Goal: Information Seeking & Learning: Compare options

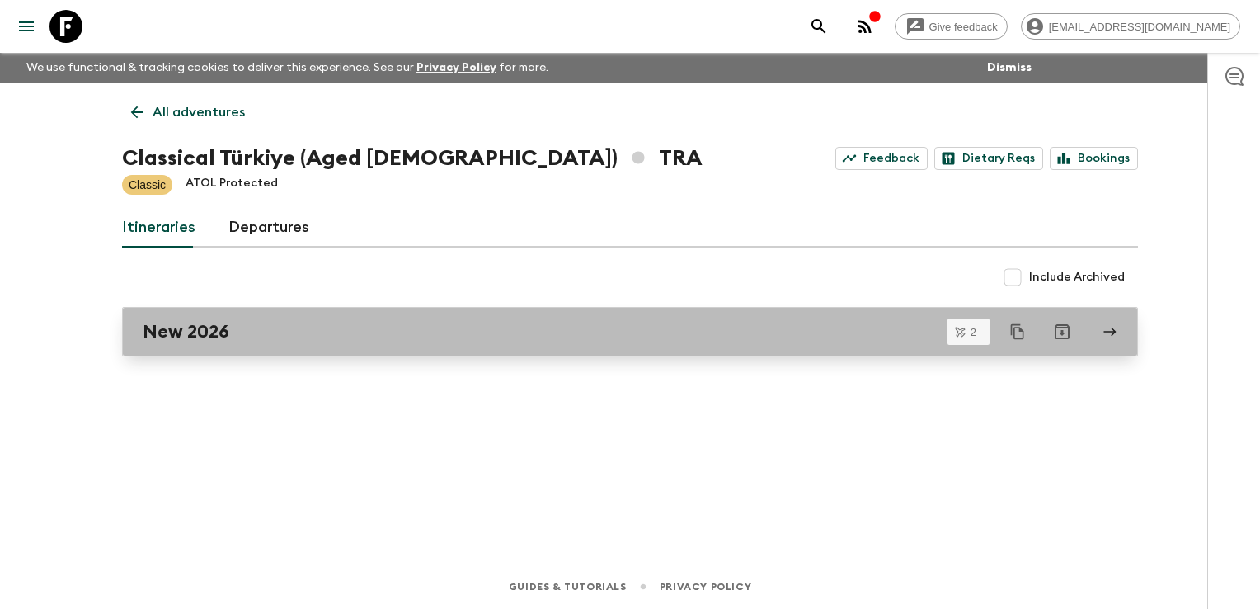
click at [257, 336] on div "New 2026" at bounding box center [615, 331] width 944 height 21
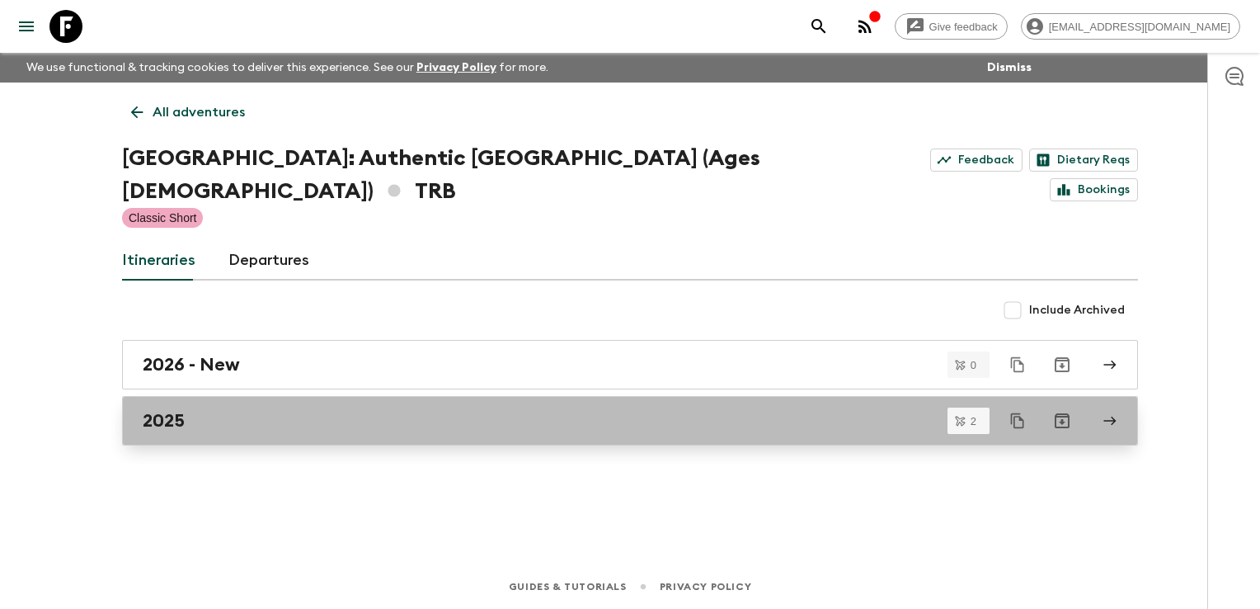
click at [157, 410] on h2 "2025" at bounding box center [164, 420] width 42 height 21
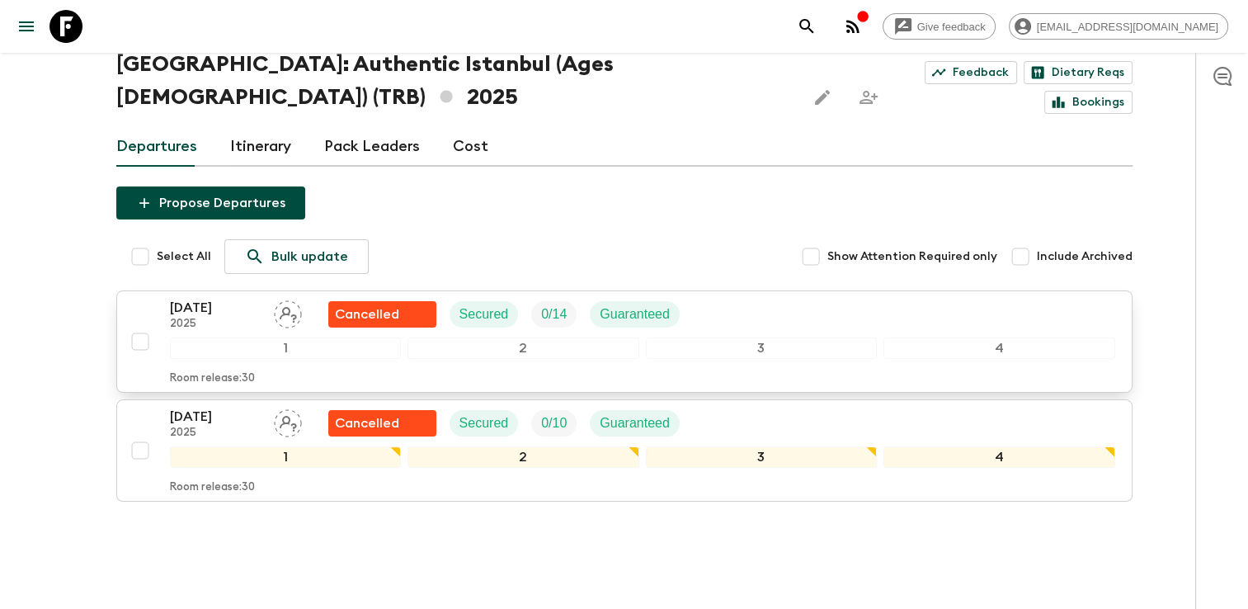
scroll to position [102, 0]
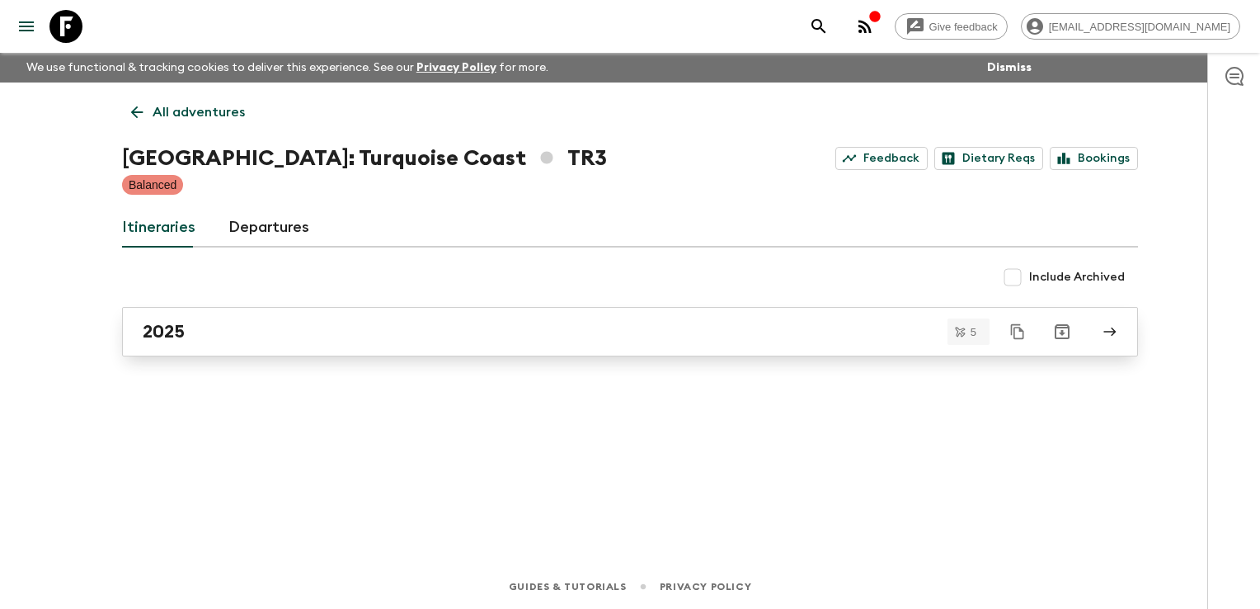
click at [181, 321] on h2 "2025" at bounding box center [164, 331] width 42 height 21
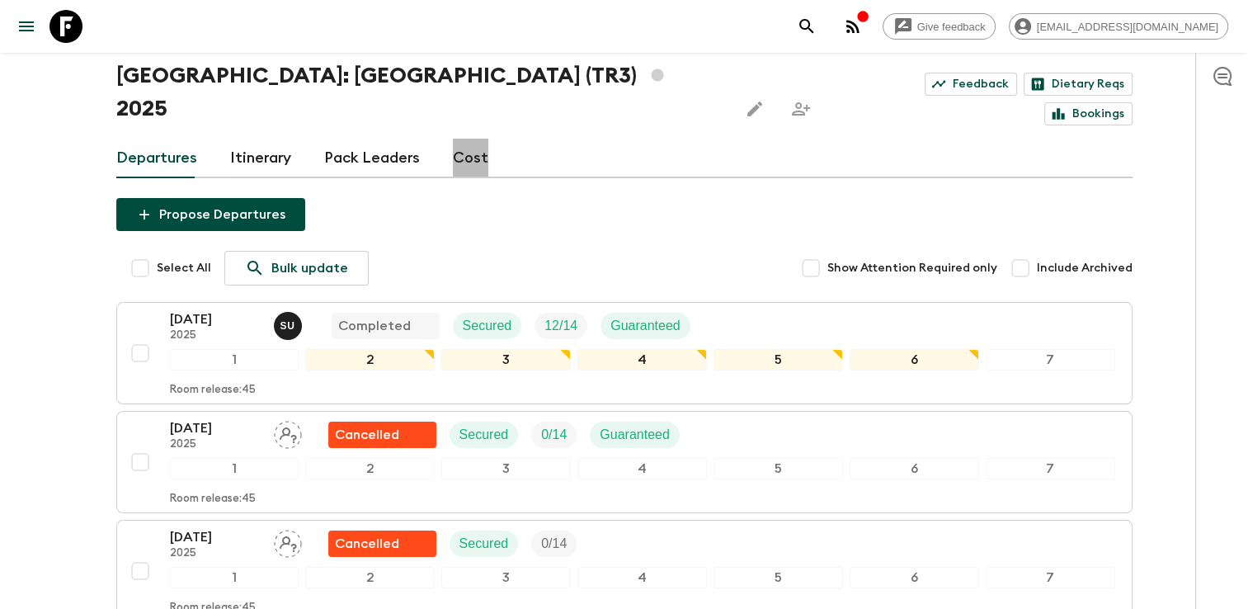
click at [467, 139] on link "Cost" at bounding box center [470, 159] width 35 height 40
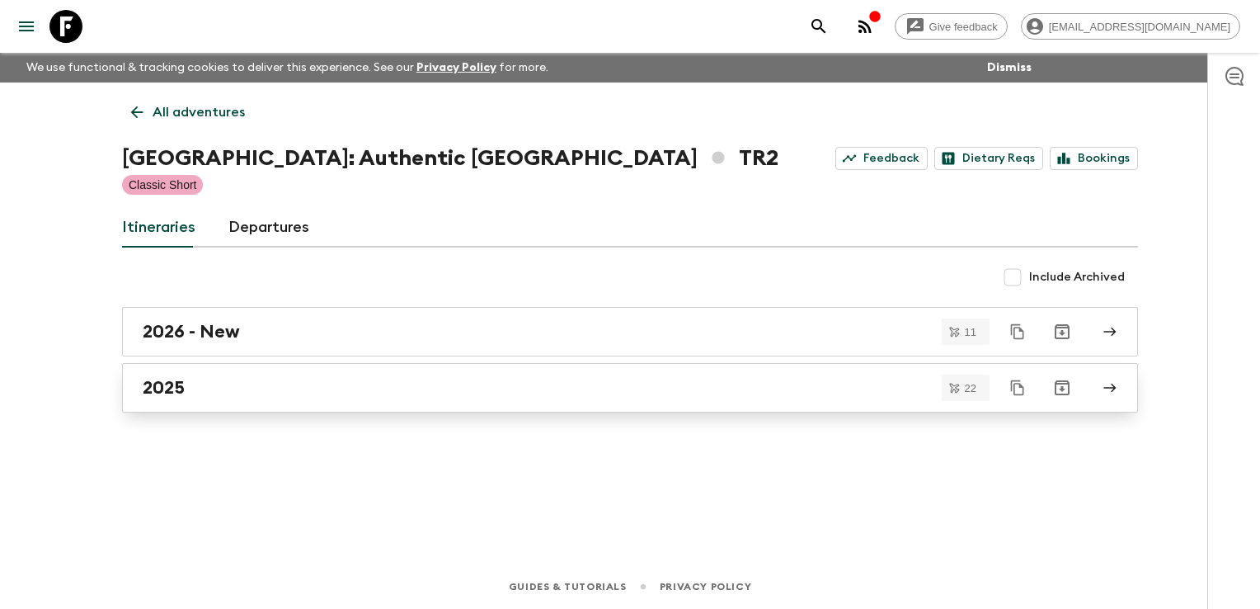
click at [177, 384] on h2 "2025" at bounding box center [164, 387] width 42 height 21
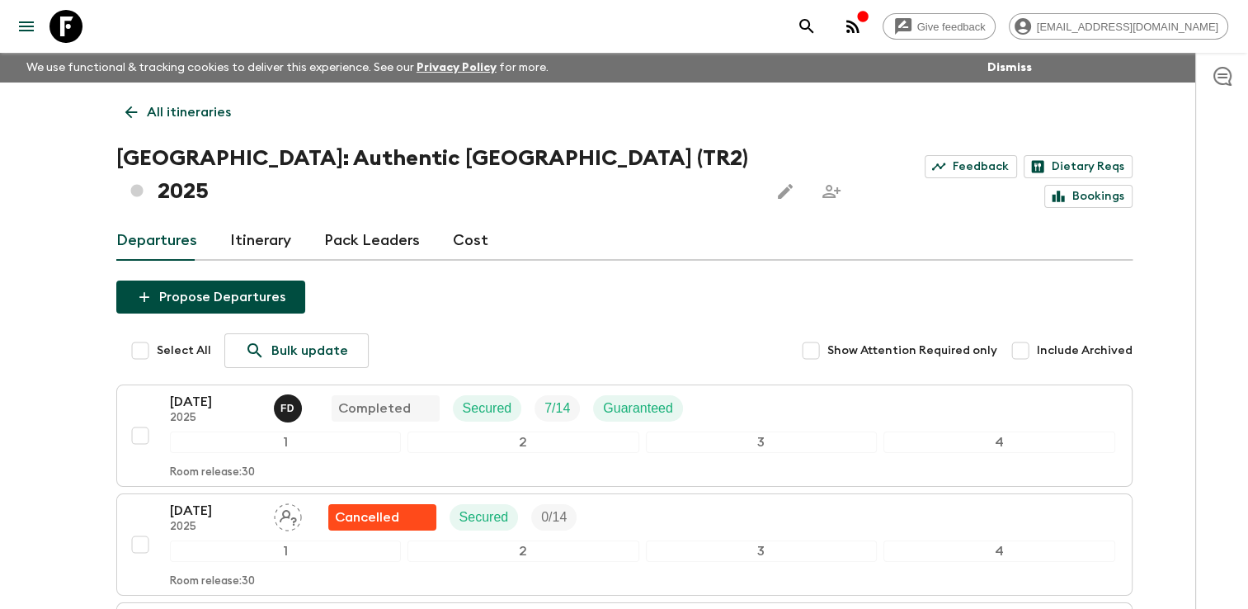
click at [469, 221] on link "Cost" at bounding box center [470, 241] width 35 height 40
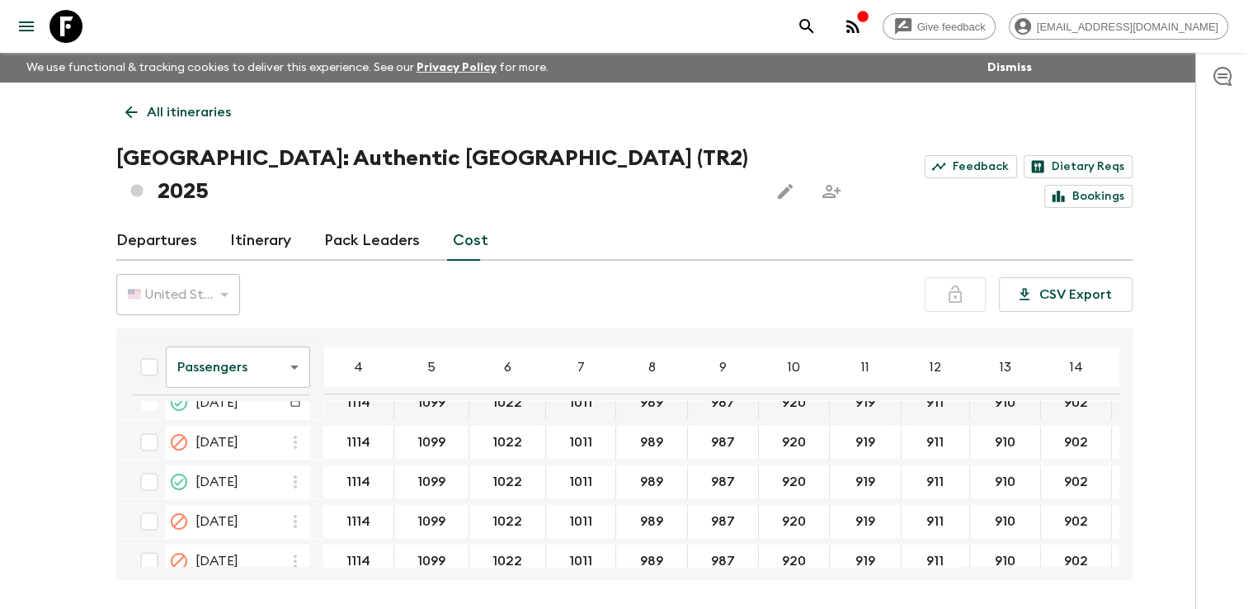
scroll to position [577, 0]
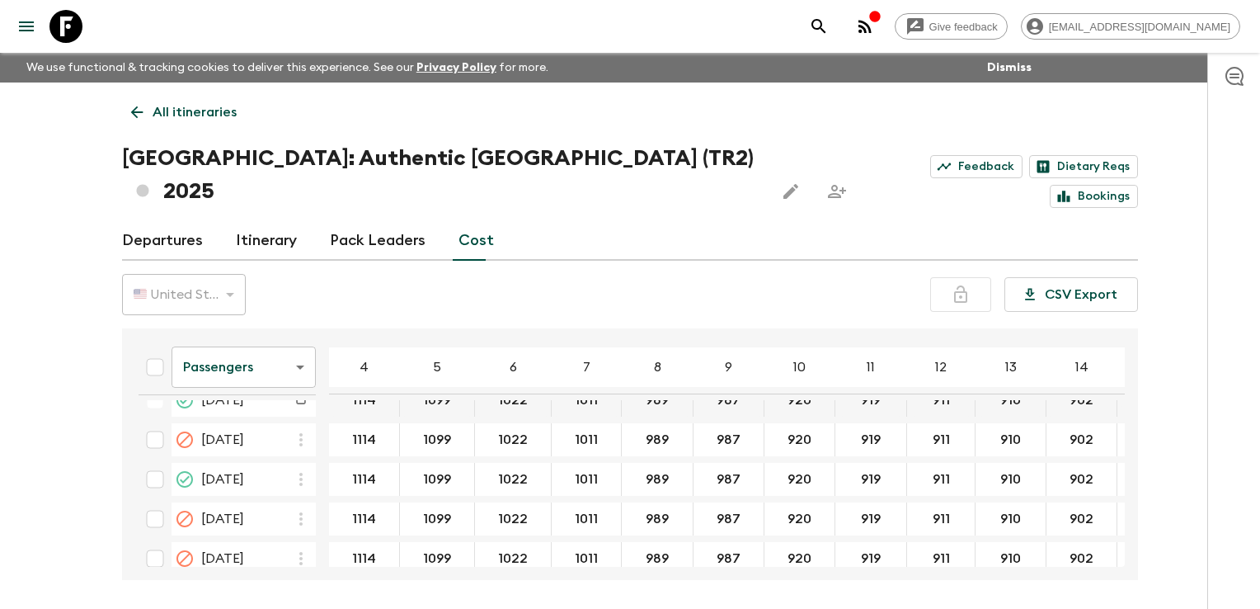
click at [291, 334] on body "Give feedback finance@sgatravel.co We use functional & tracking cookies to deli…" at bounding box center [630, 335] width 1260 height 671
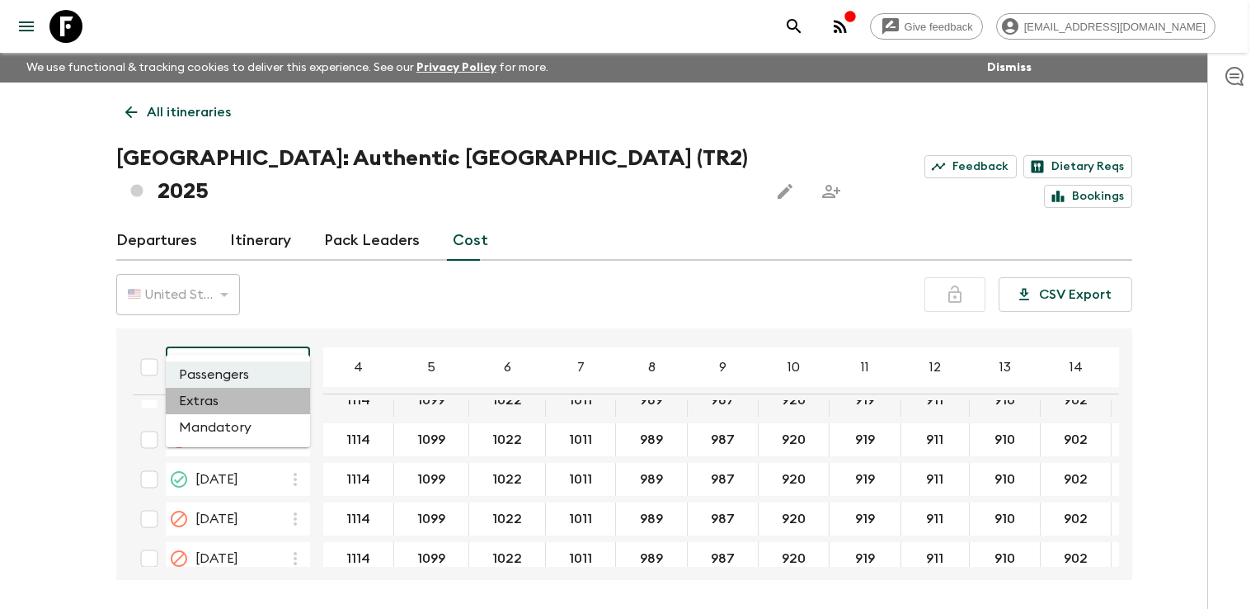
click at [240, 393] on li "Extras" at bounding box center [238, 401] width 144 height 26
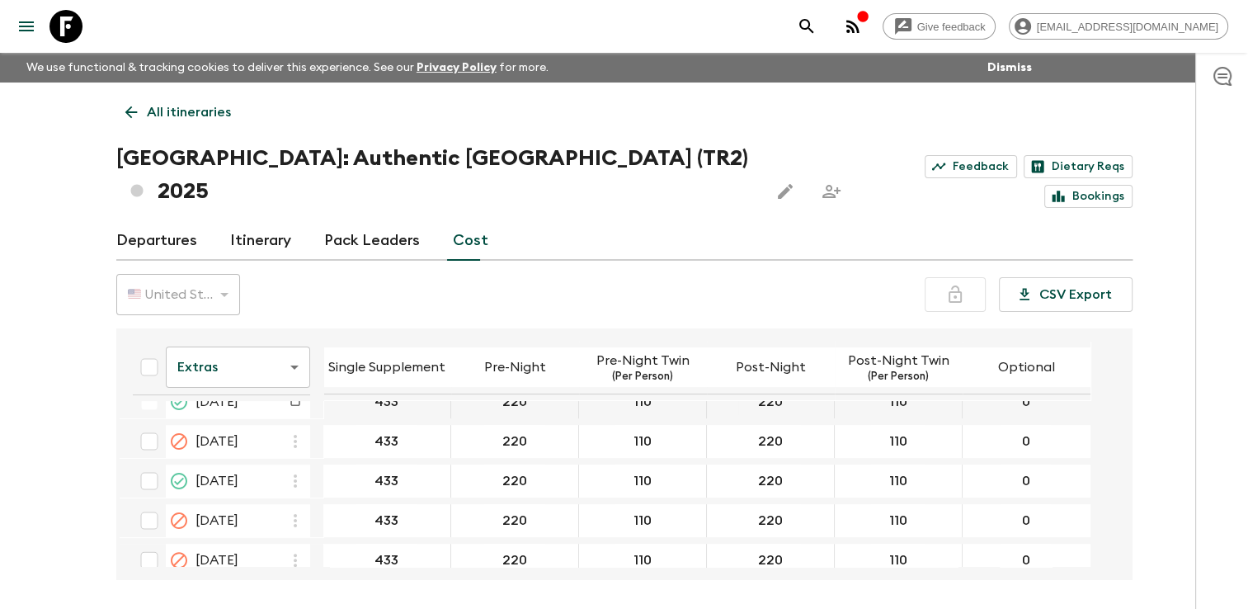
scroll to position [577, 0]
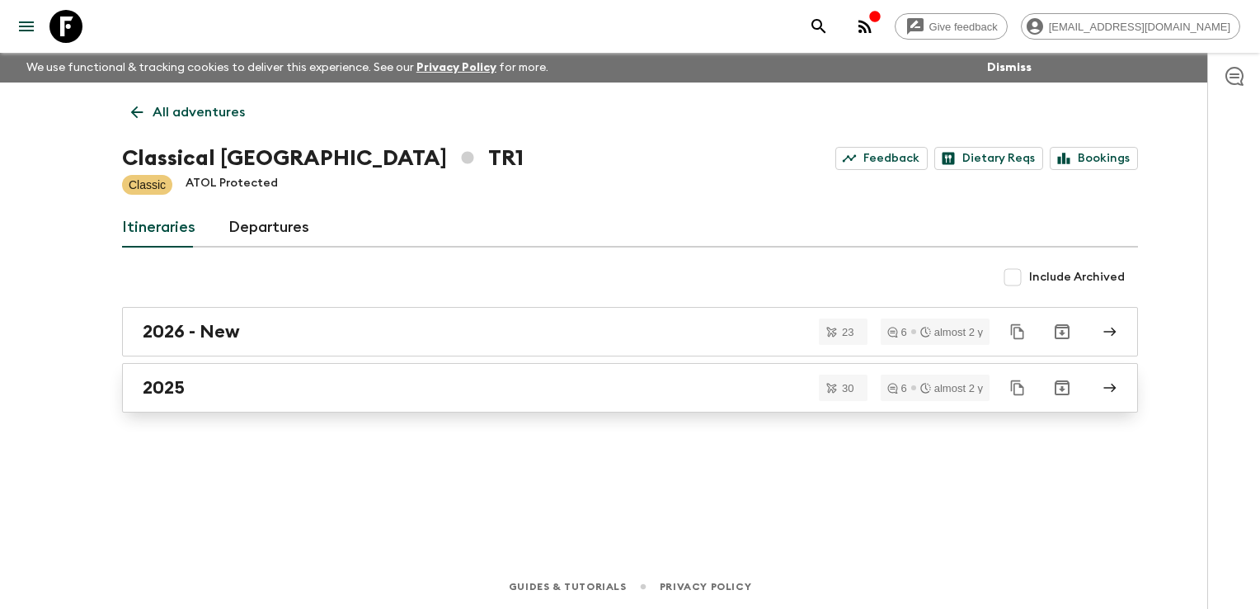
click at [165, 384] on h2 "2025" at bounding box center [164, 387] width 42 height 21
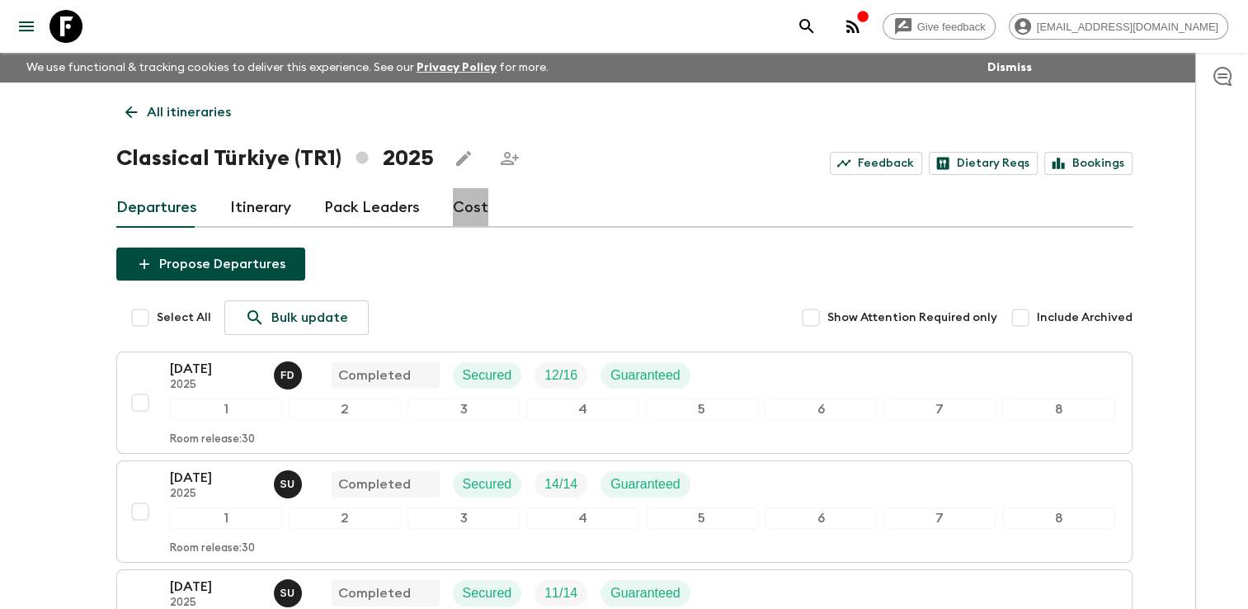
click at [466, 208] on link "Cost" at bounding box center [470, 208] width 35 height 40
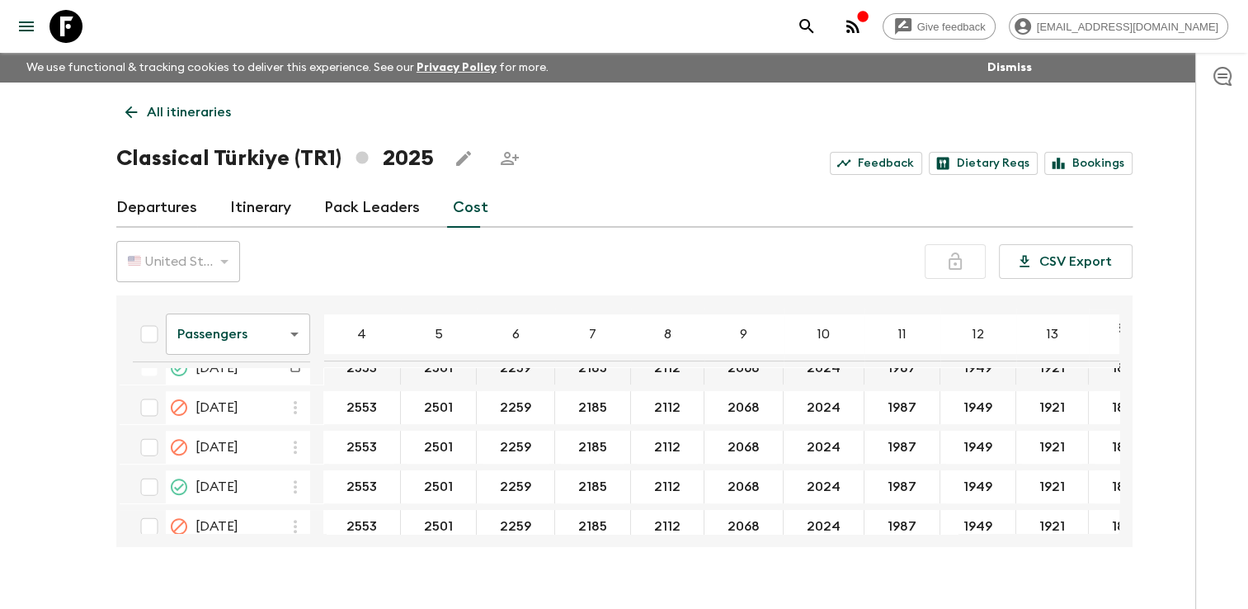
scroll to position [660, 0]
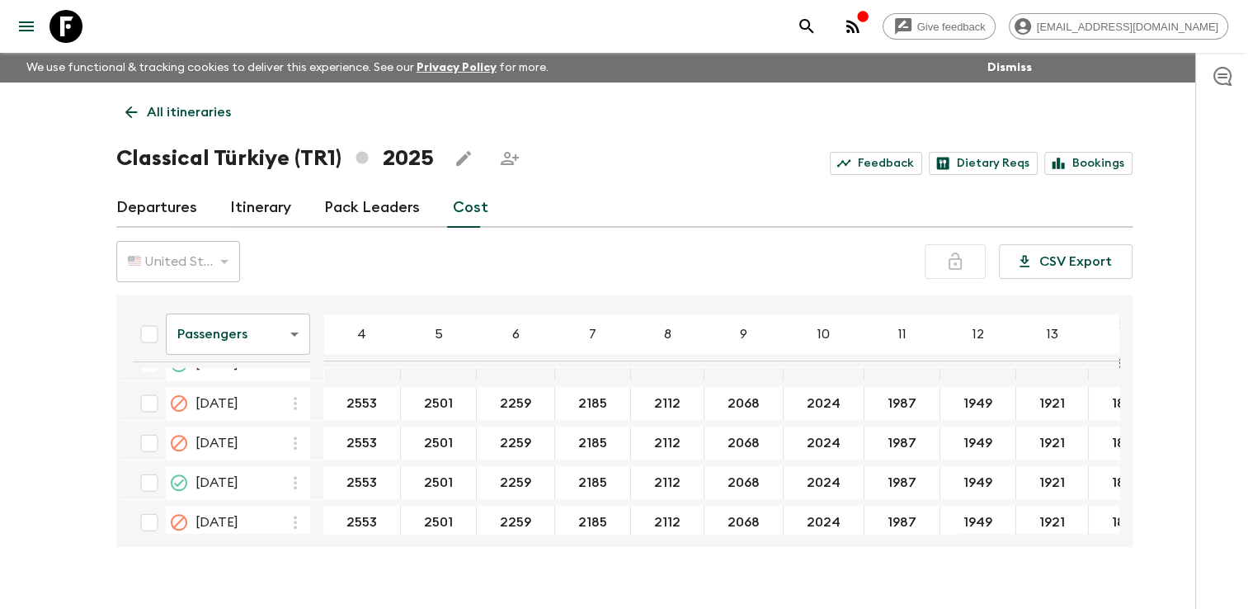
click at [287, 335] on body "Give feedback [EMAIL_ADDRESS][DOMAIN_NAME] We use functional & tracking cookies…" at bounding box center [624, 319] width 1248 height 638
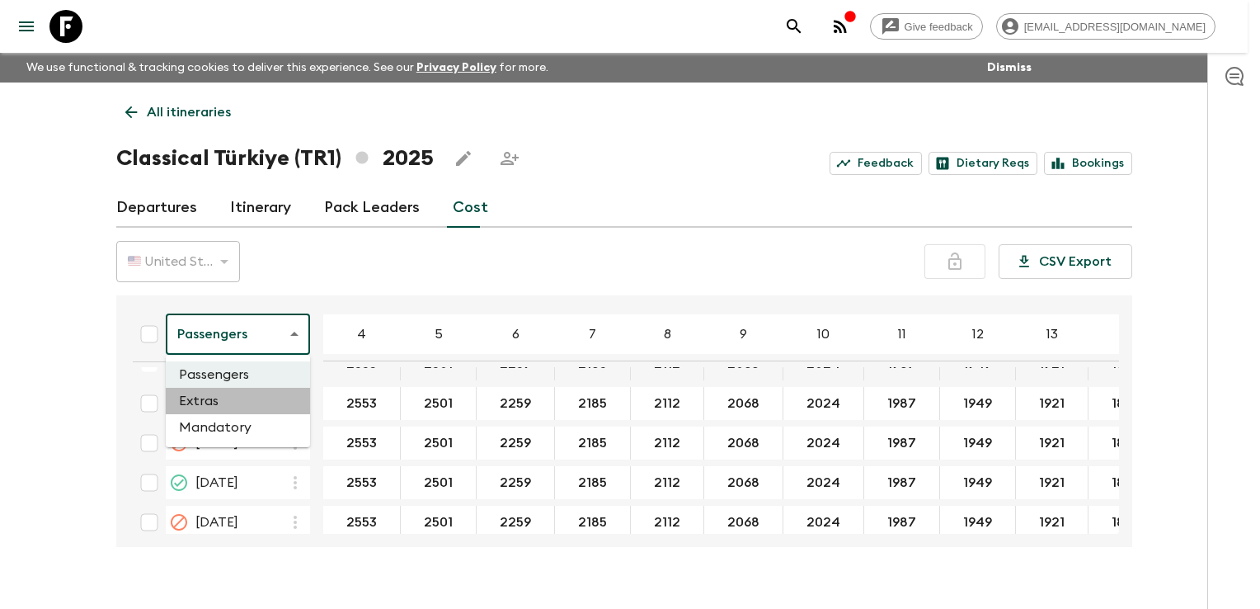
click at [253, 398] on li "Extras" at bounding box center [238, 401] width 144 height 26
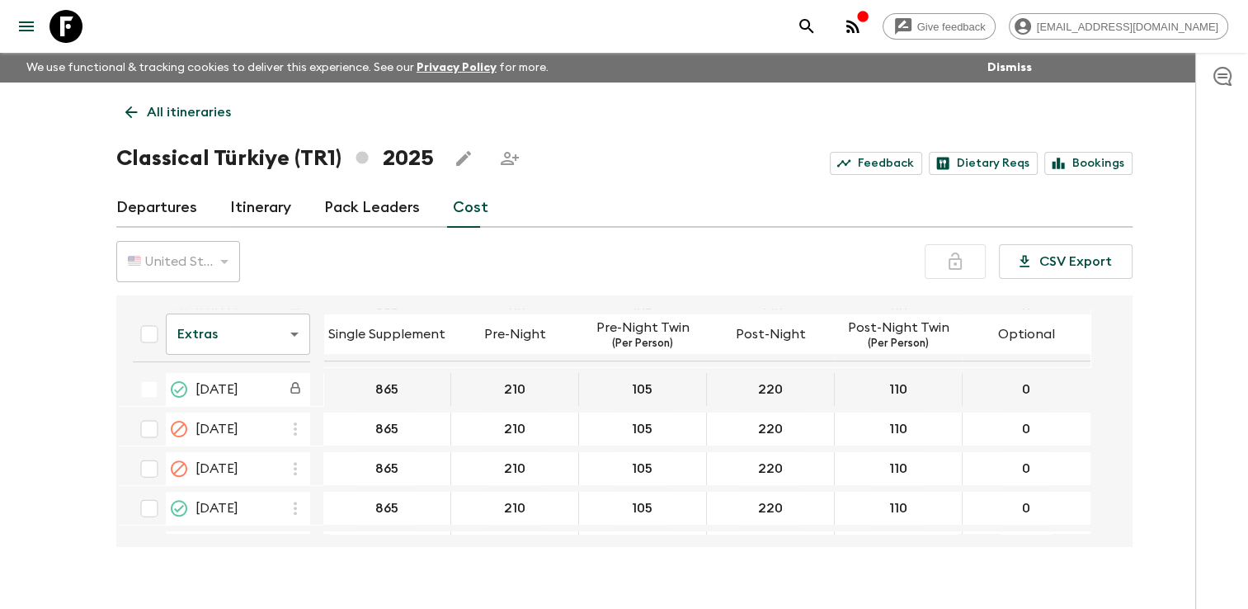
scroll to position [742, 0]
